Goal: Transaction & Acquisition: Subscribe to service/newsletter

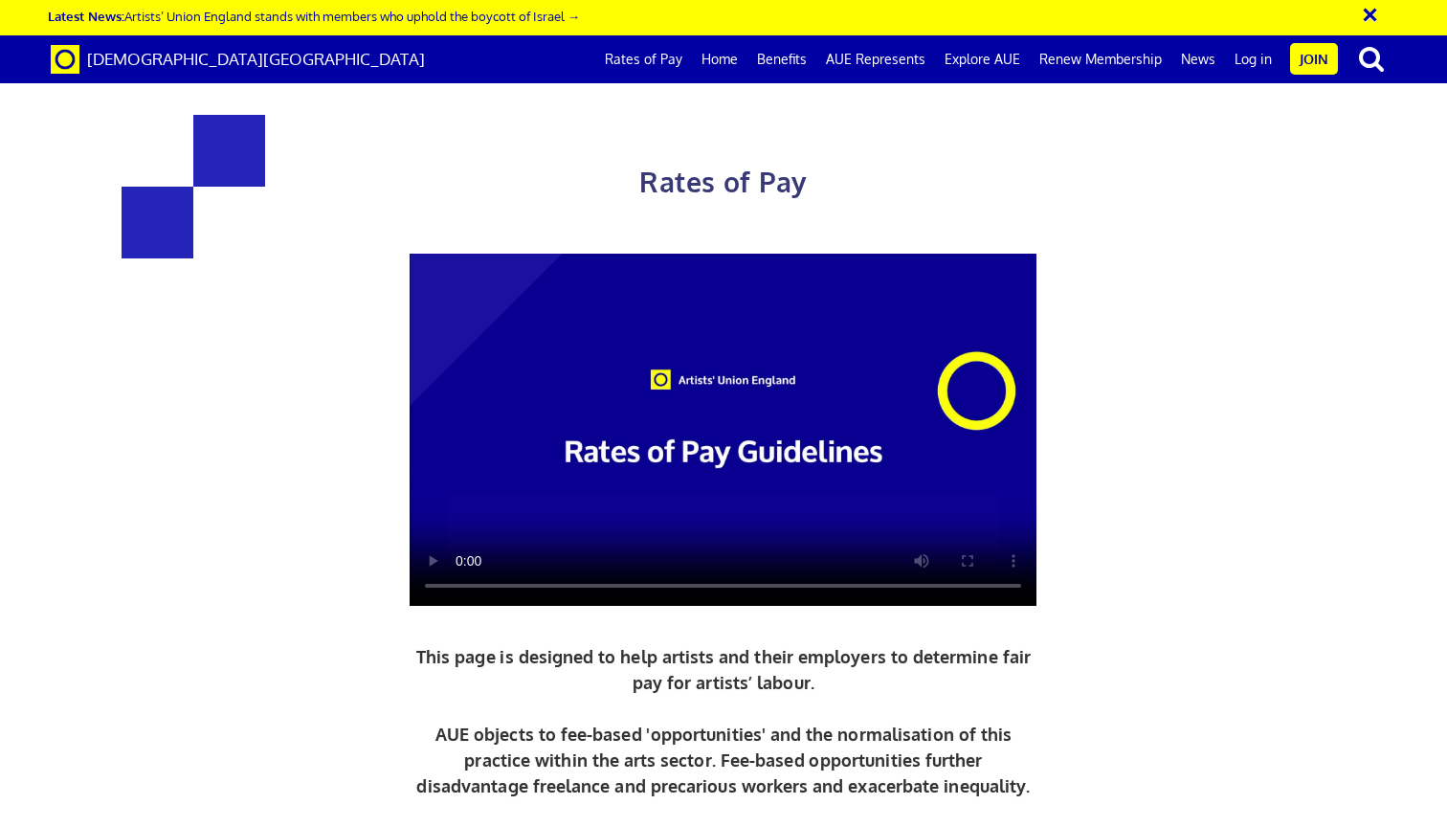
click at [725, 63] on link "Home" at bounding box center [720, 59] width 56 height 48
click at [811, 58] on link "Benefits" at bounding box center [781, 59] width 69 height 48
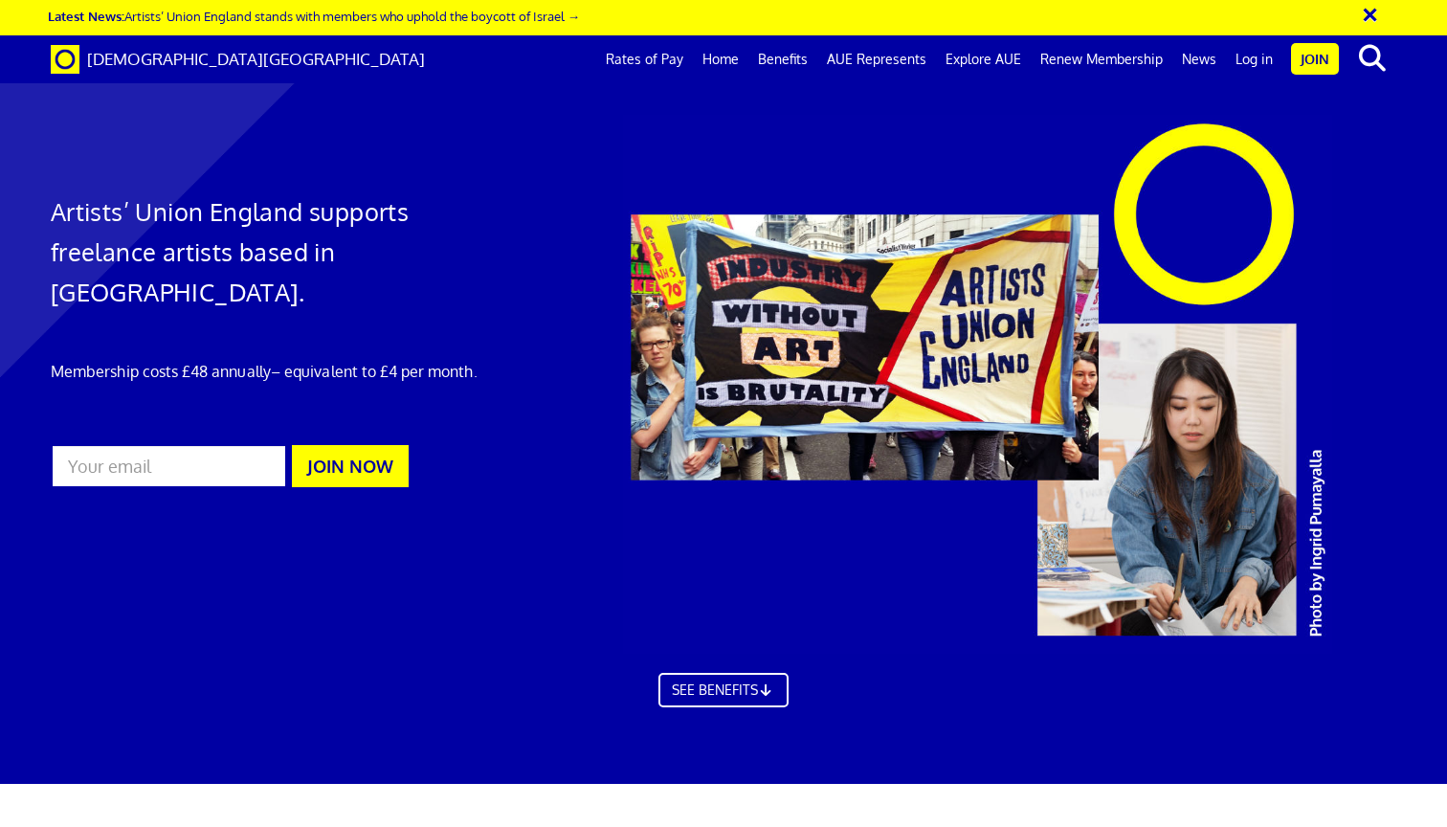
scroll to position [1789, 0]
click at [862, 61] on link "AUE Represents" at bounding box center [876, 59] width 119 height 48
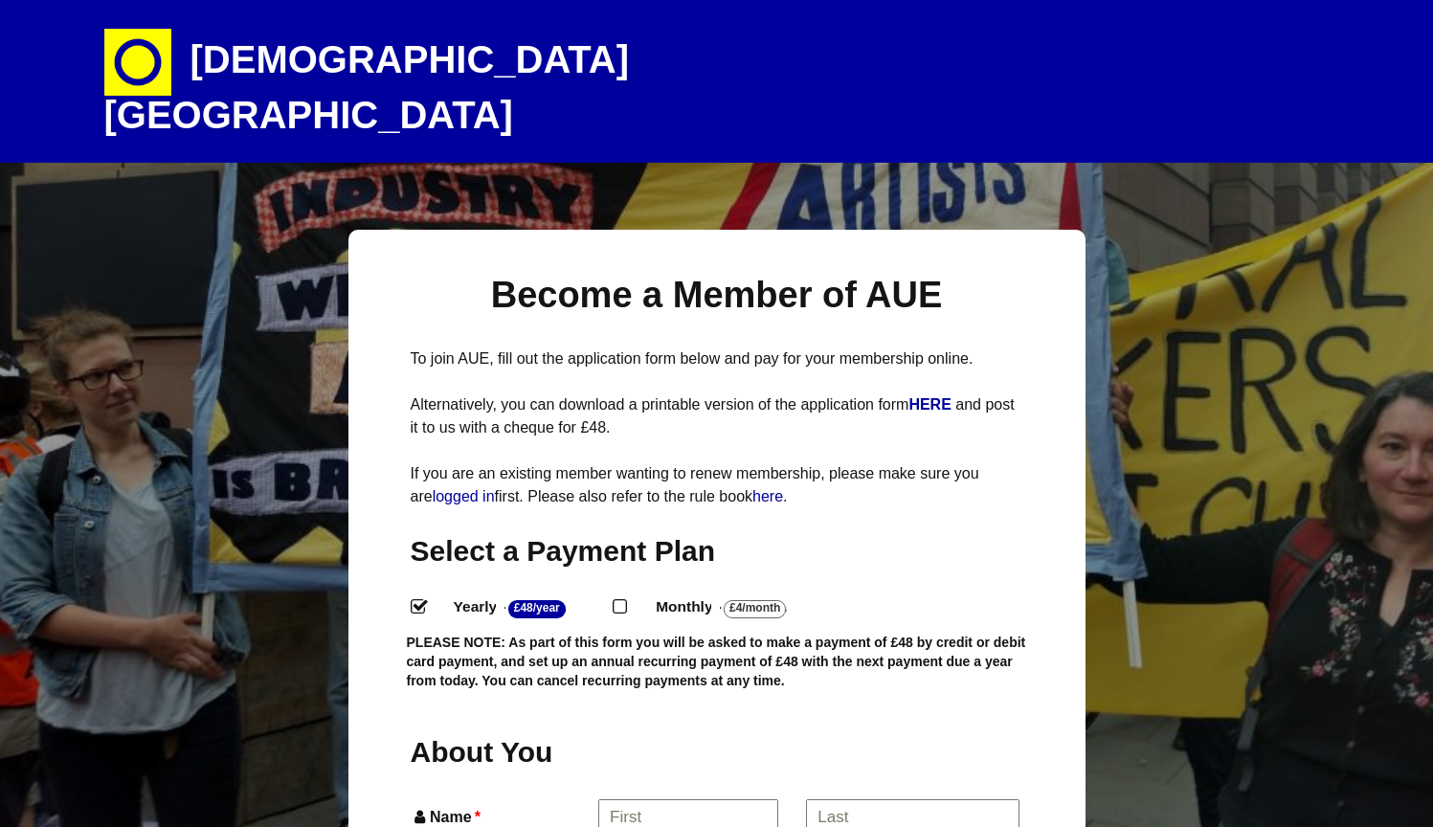
select select
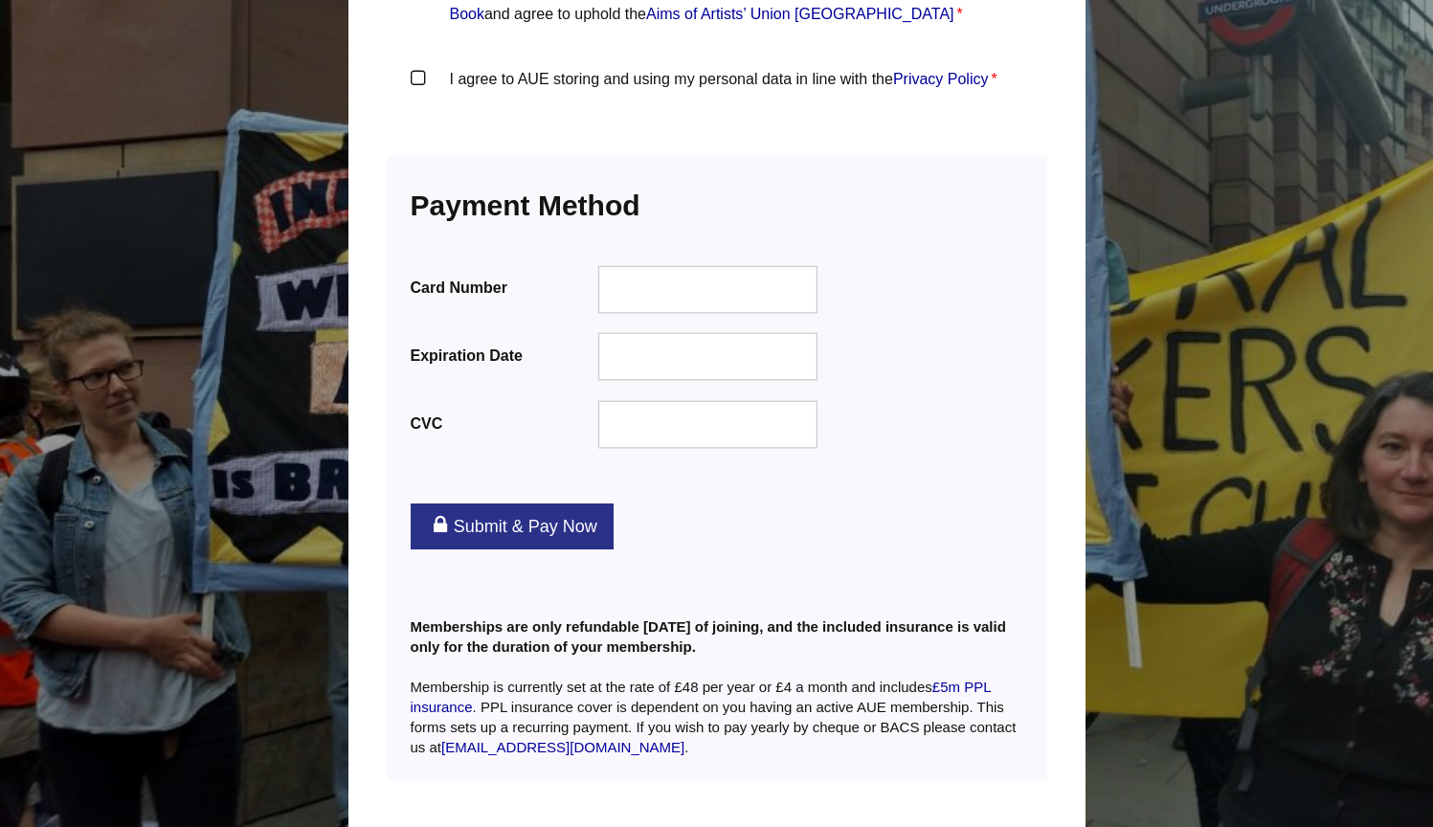
scroll to position [2377, 0]
